Goal: Navigation & Orientation: Find specific page/section

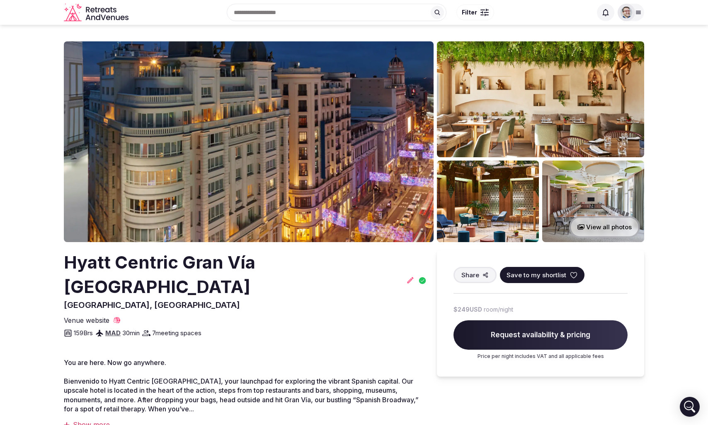
scroll to position [5, 0]
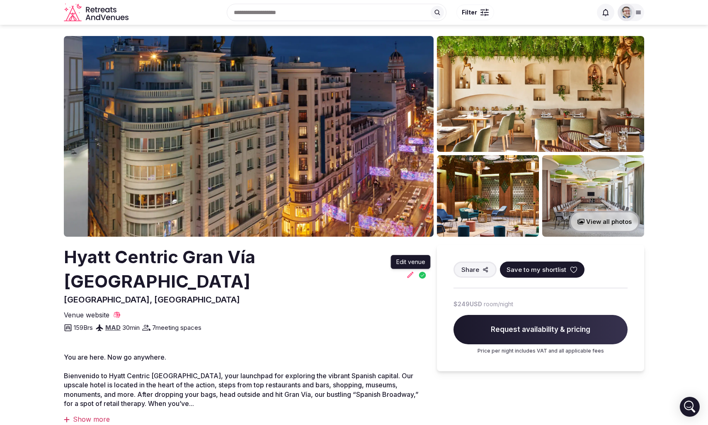
click at [408, 271] on icon at bounding box center [410, 275] width 8 height 8
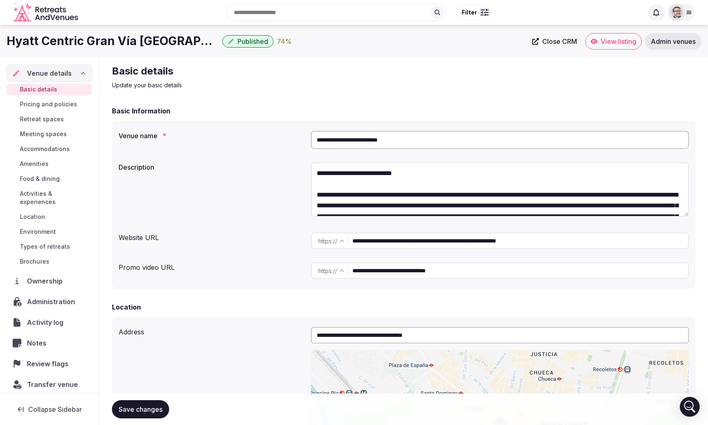
click at [510, 72] on div "Basic details Update your basic details" at bounding box center [403, 77] width 583 height 25
click at [417, 176] on textarea "**********" at bounding box center [500, 189] width 378 height 55
click at [442, 175] on textarea "**********" at bounding box center [500, 189] width 378 height 55
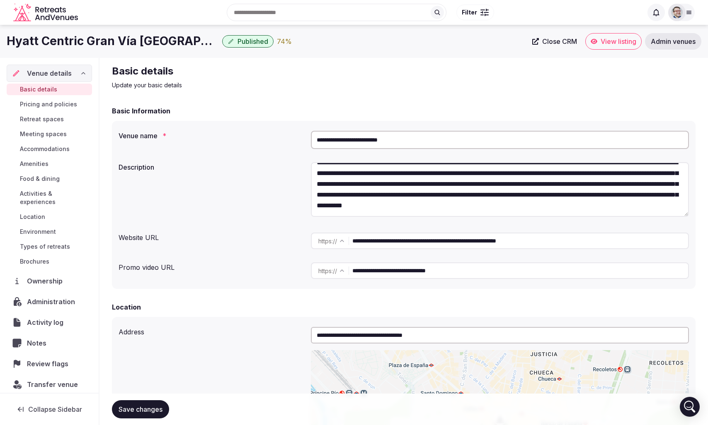
click at [611, 42] on span "View listing" at bounding box center [618, 41] width 36 height 8
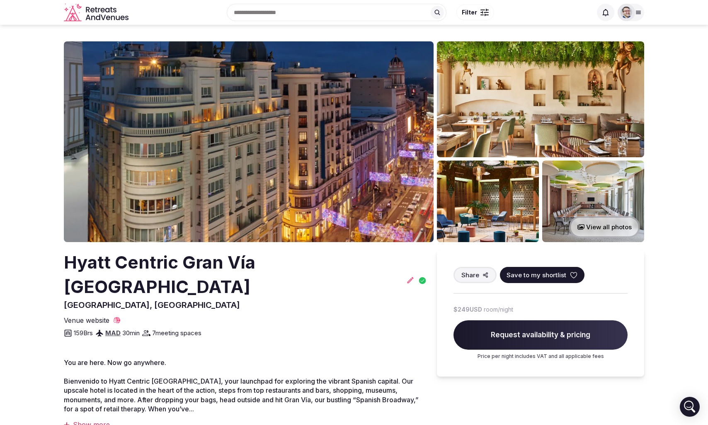
click at [514, 104] on img at bounding box center [540, 99] width 207 height 116
click at [411, 276] on icon at bounding box center [410, 280] width 8 height 8
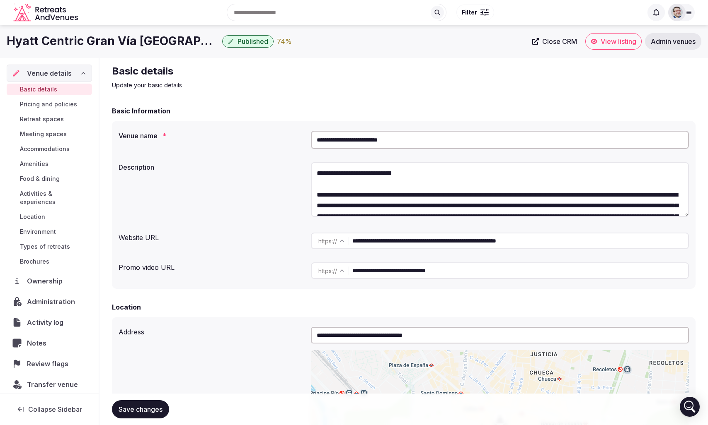
click at [601, 42] on span "View listing" at bounding box center [618, 41] width 36 height 8
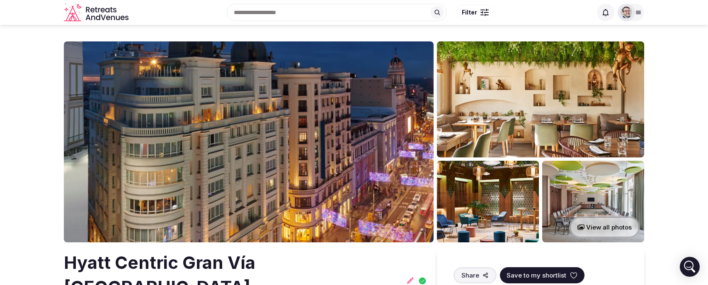
scroll to position [9, 0]
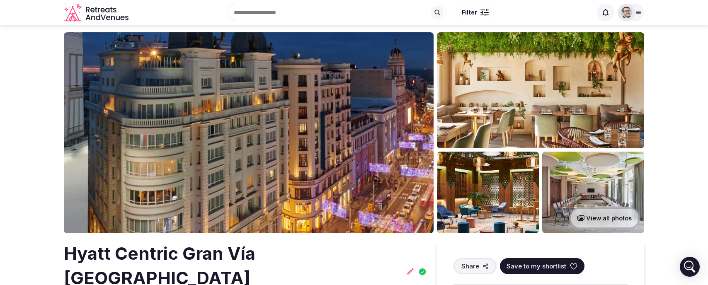
click at [249, 187] on img at bounding box center [249, 132] width 370 height 201
